Goal: Communication & Community: Answer question/provide support

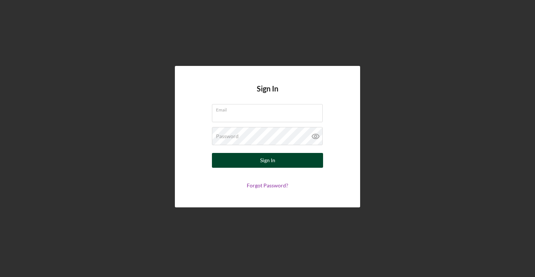
type input "[EMAIL_ADDRESS][DOMAIN_NAME]"
click at [262, 157] on div "Sign In" at bounding box center [267, 160] width 15 height 15
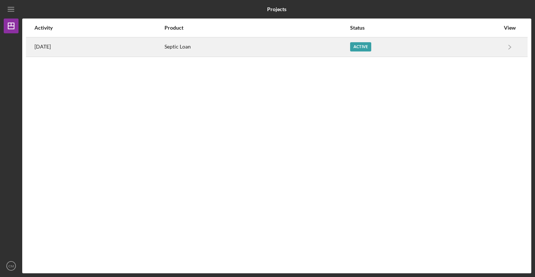
click at [252, 45] on div "Septic Loan" at bounding box center [257, 47] width 185 height 19
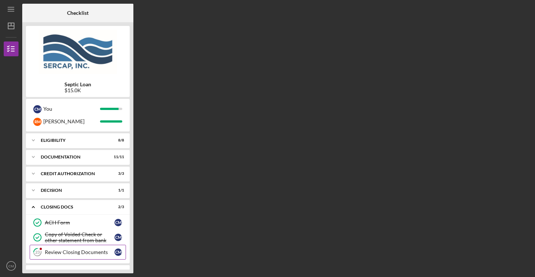
click at [96, 250] on div "Review Closing Documents" at bounding box center [80, 252] width 70 height 6
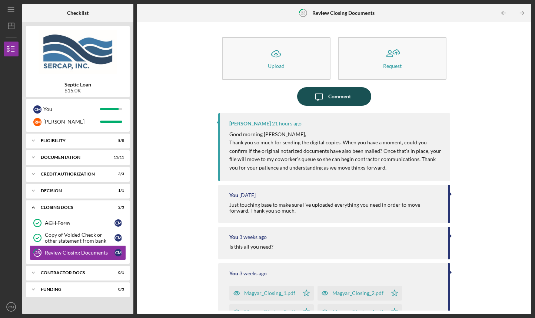
click at [338, 95] on div "Comment" at bounding box center [339, 96] width 23 height 19
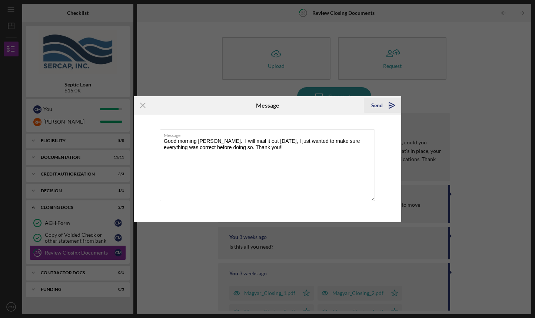
type textarea "Good morning [PERSON_NAME]. I will mail it out [DATE], I just wanted to make su…"
click at [378, 106] on div "Send" at bounding box center [376, 105] width 11 height 15
